Goal: Find contact information: Find contact information

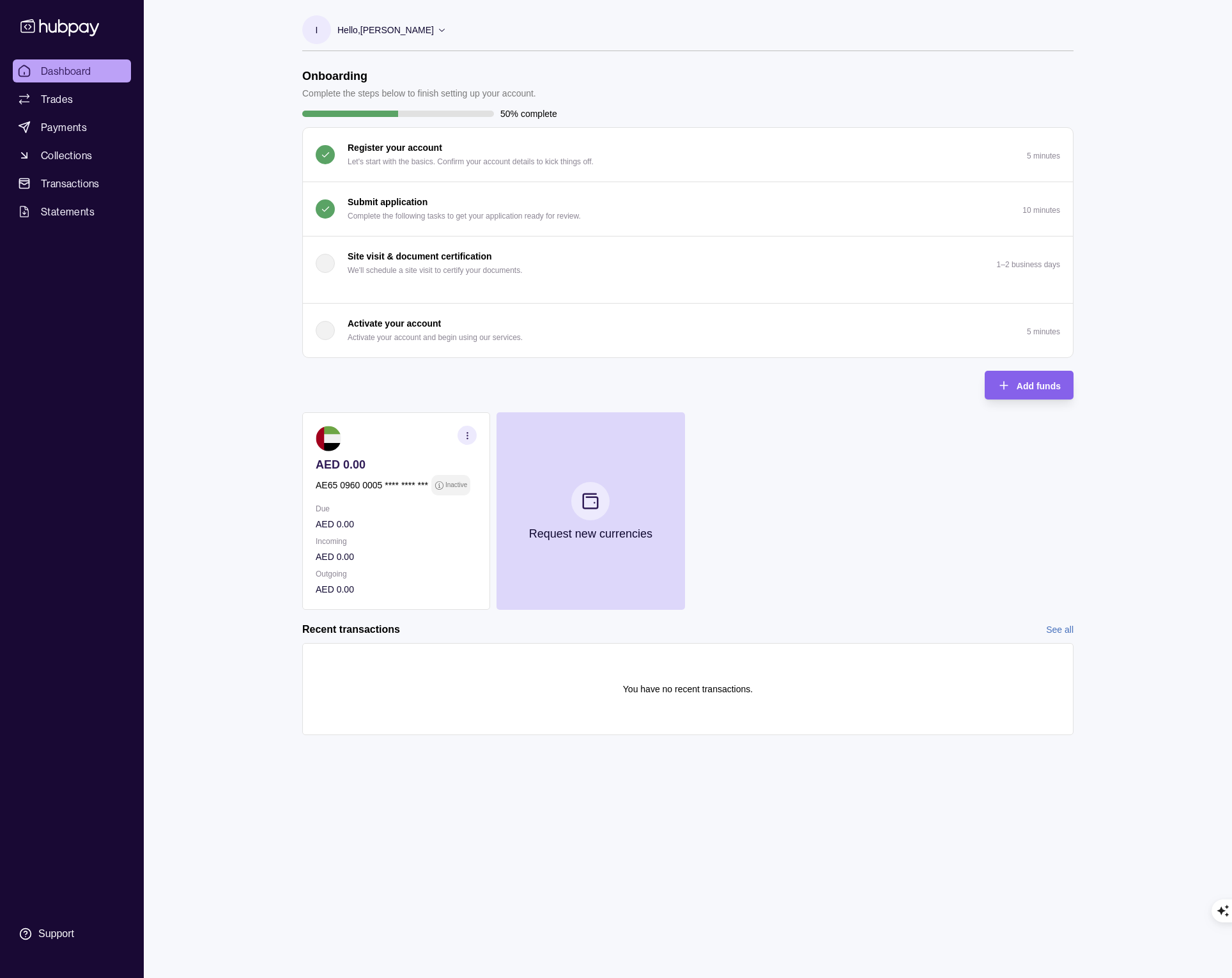
click at [458, 209] on p "Complete the following tasks to get your application ready for review." at bounding box center [464, 216] width 234 height 14
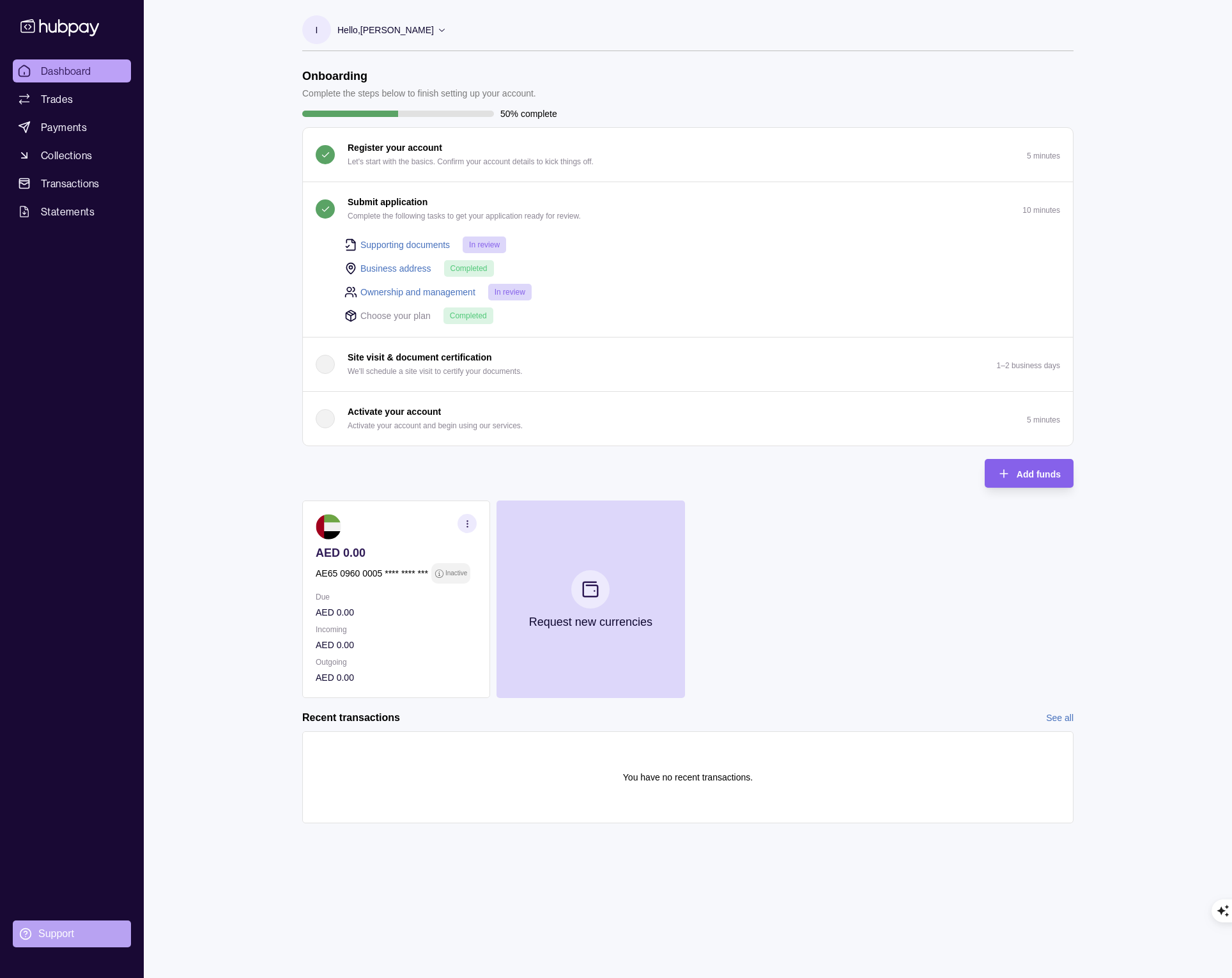
click at [45, 932] on div "Support" at bounding box center [56, 934] width 36 height 14
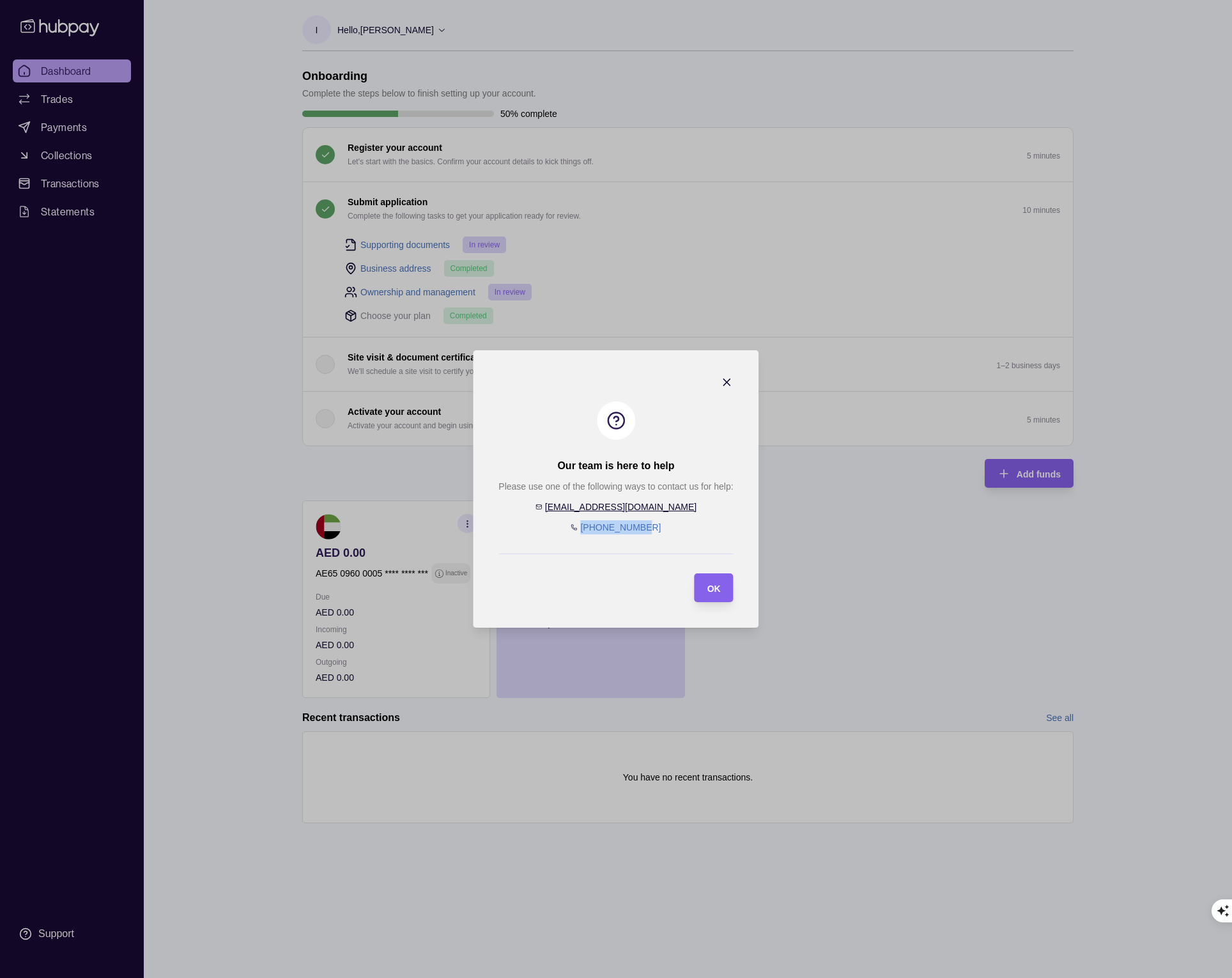
drag, startPoint x: 644, startPoint y: 530, endPoint x: 592, endPoint y: 527, distance: 52.1
click at [592, 527] on div "Please use one of the following ways to contact us for help: [EMAIL_ADDRESS][DO…" at bounding box center [615, 507] width 234 height 55
copy link "[PHONE_NUMBER]"
click at [712, 589] on span "OK" at bounding box center [714, 589] width 14 height 10
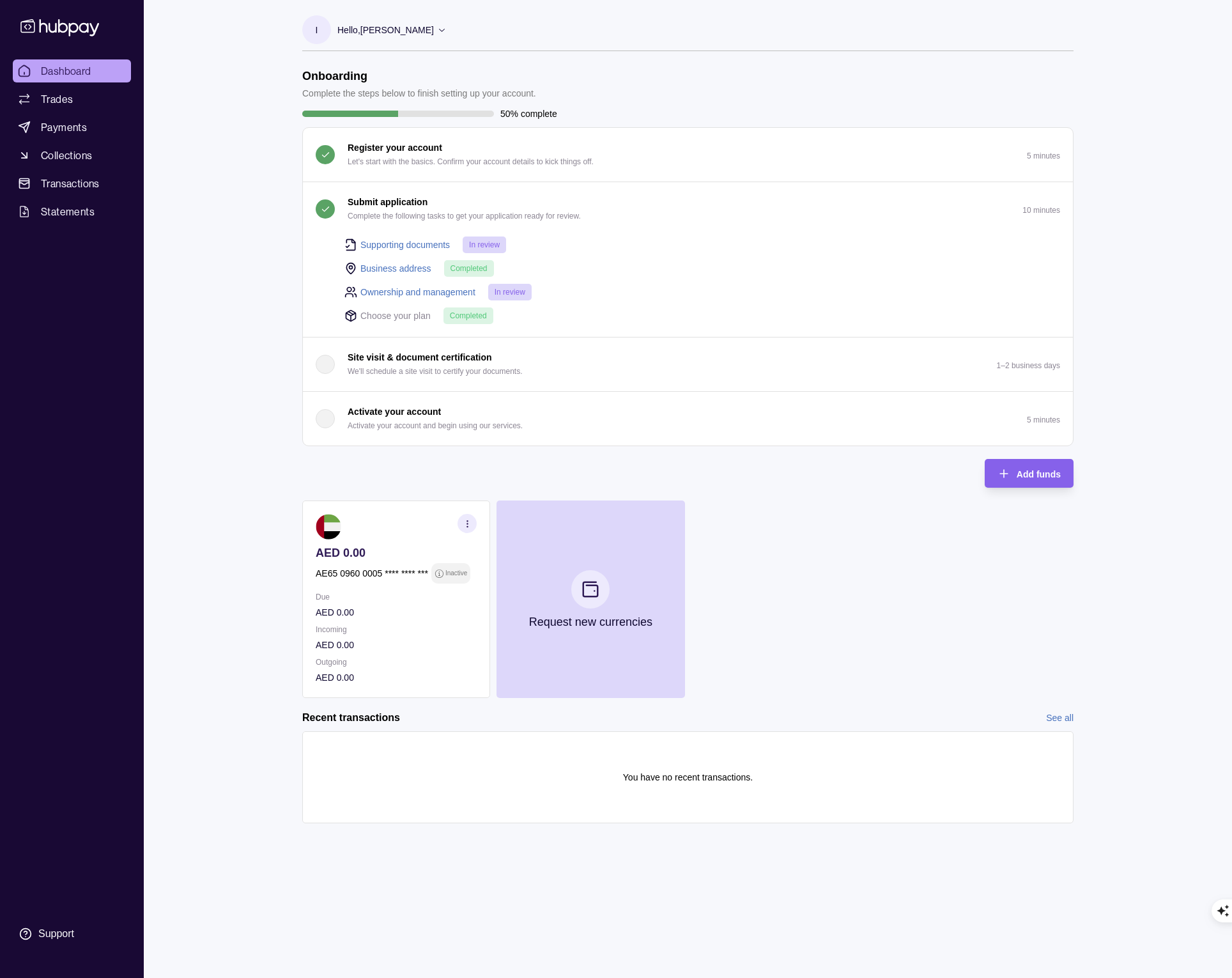
click at [199, 437] on div "Dashboard Trades Payments Collections Transactions Statements Support I Hello, …" at bounding box center [616, 489] width 1232 height 978
